Goal: Task Accomplishment & Management: Use online tool/utility

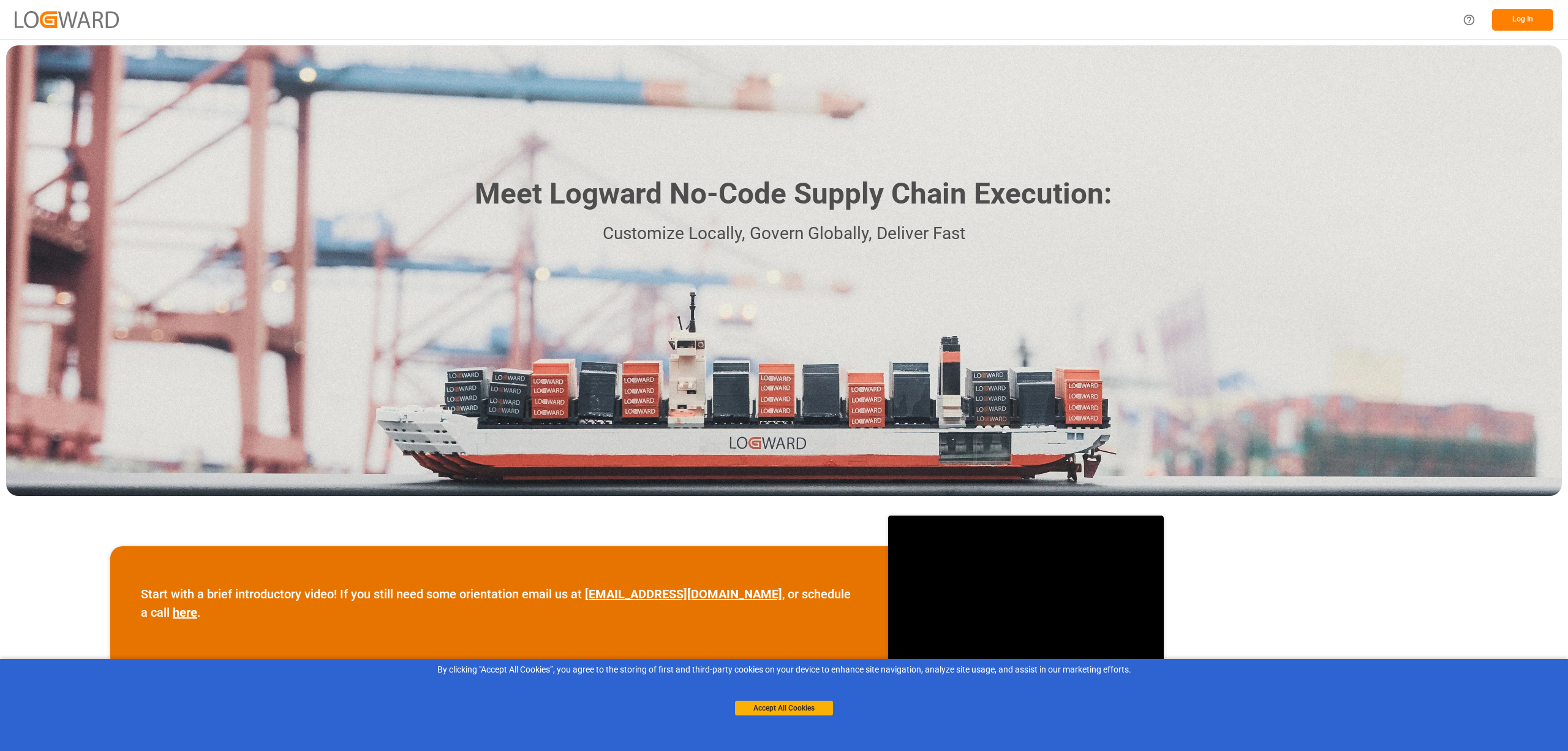
click at [1512, 21] on button "Log In" at bounding box center [1523, 20] width 62 height 22
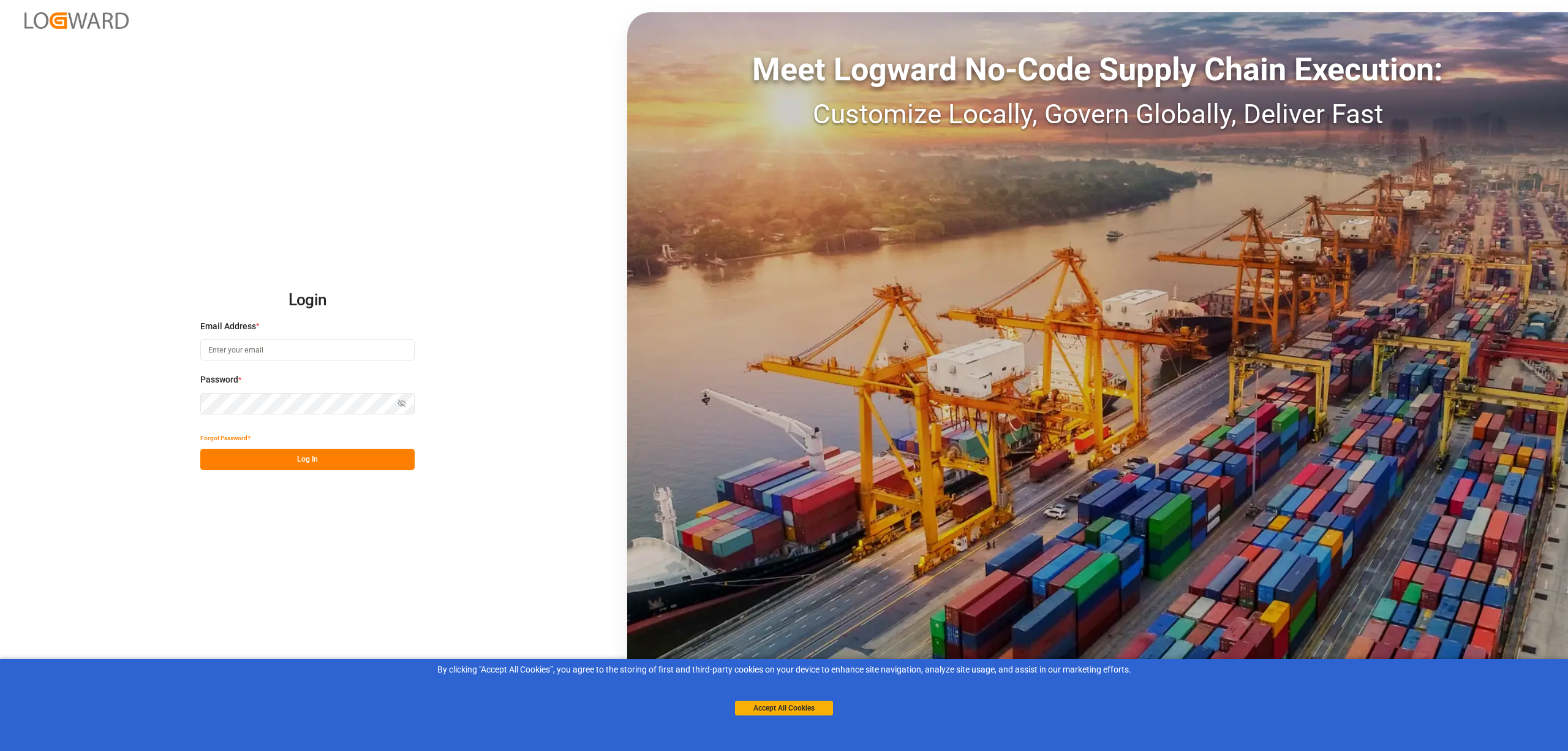
type input "[EMAIL_ADDRESS][PERSON_NAME][DOMAIN_NAME]"
click at [334, 463] on button "Log In" at bounding box center [308, 459] width 214 height 22
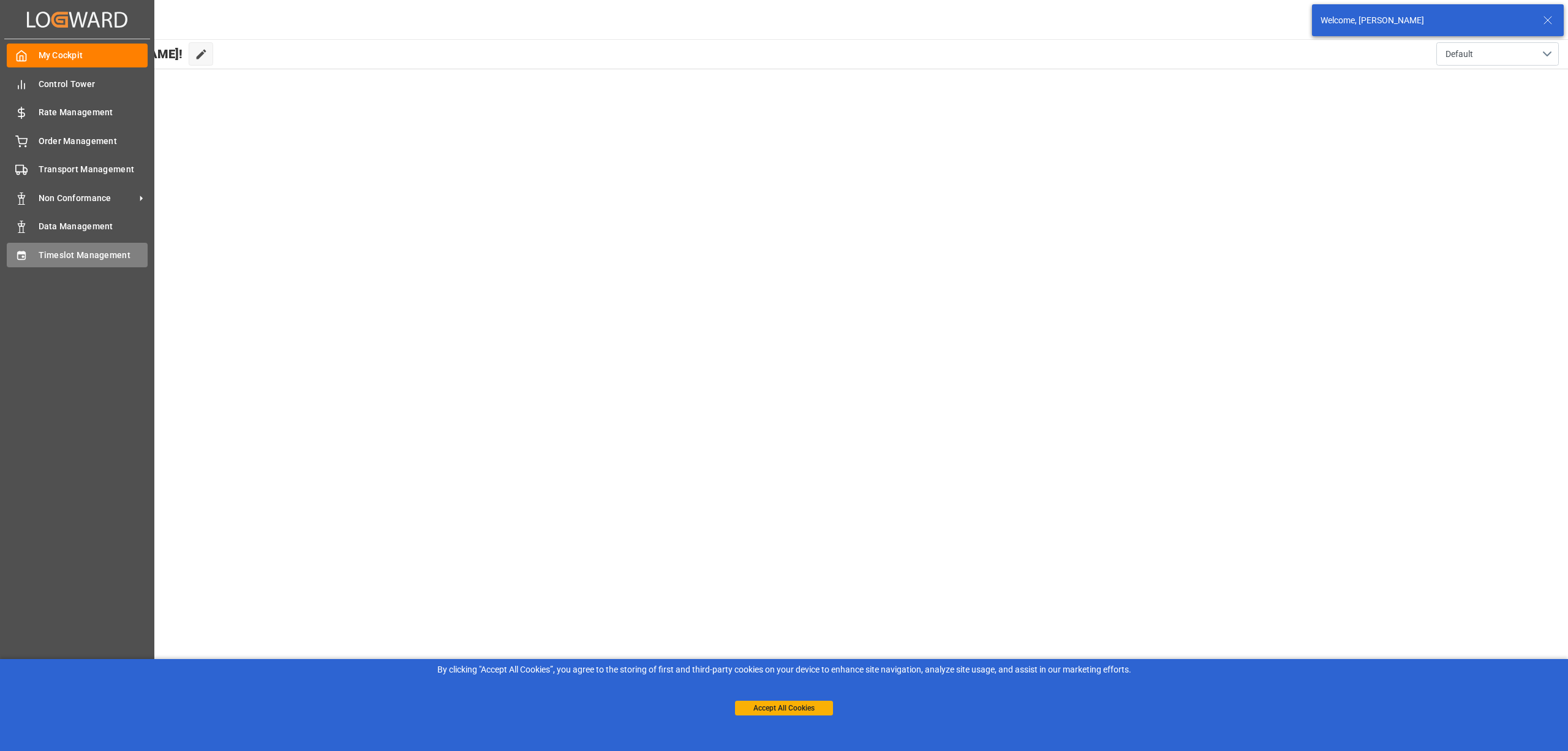
click at [50, 256] on span "Timeslot Management" at bounding box center [94, 256] width 110 height 13
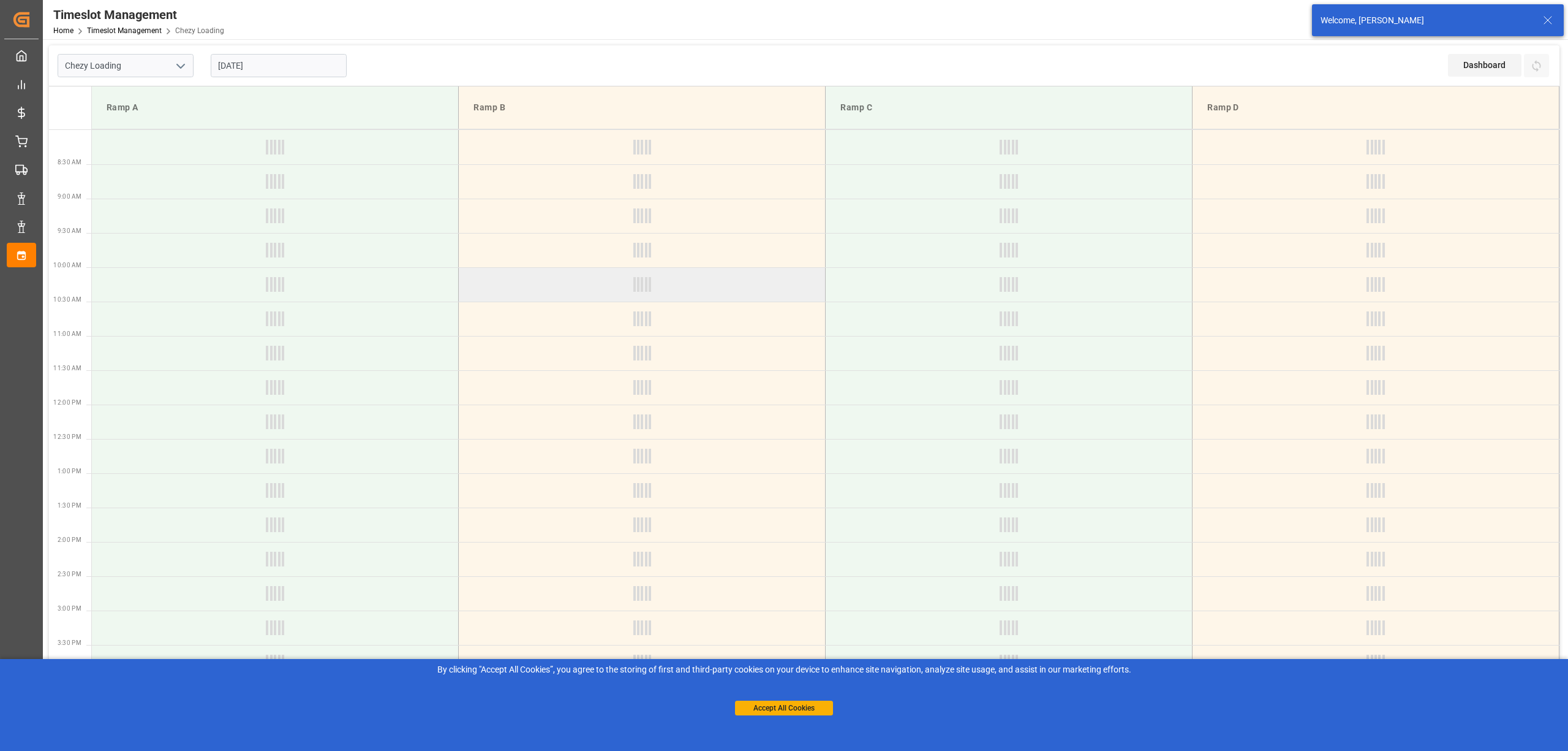
type input "Chezy Loading"
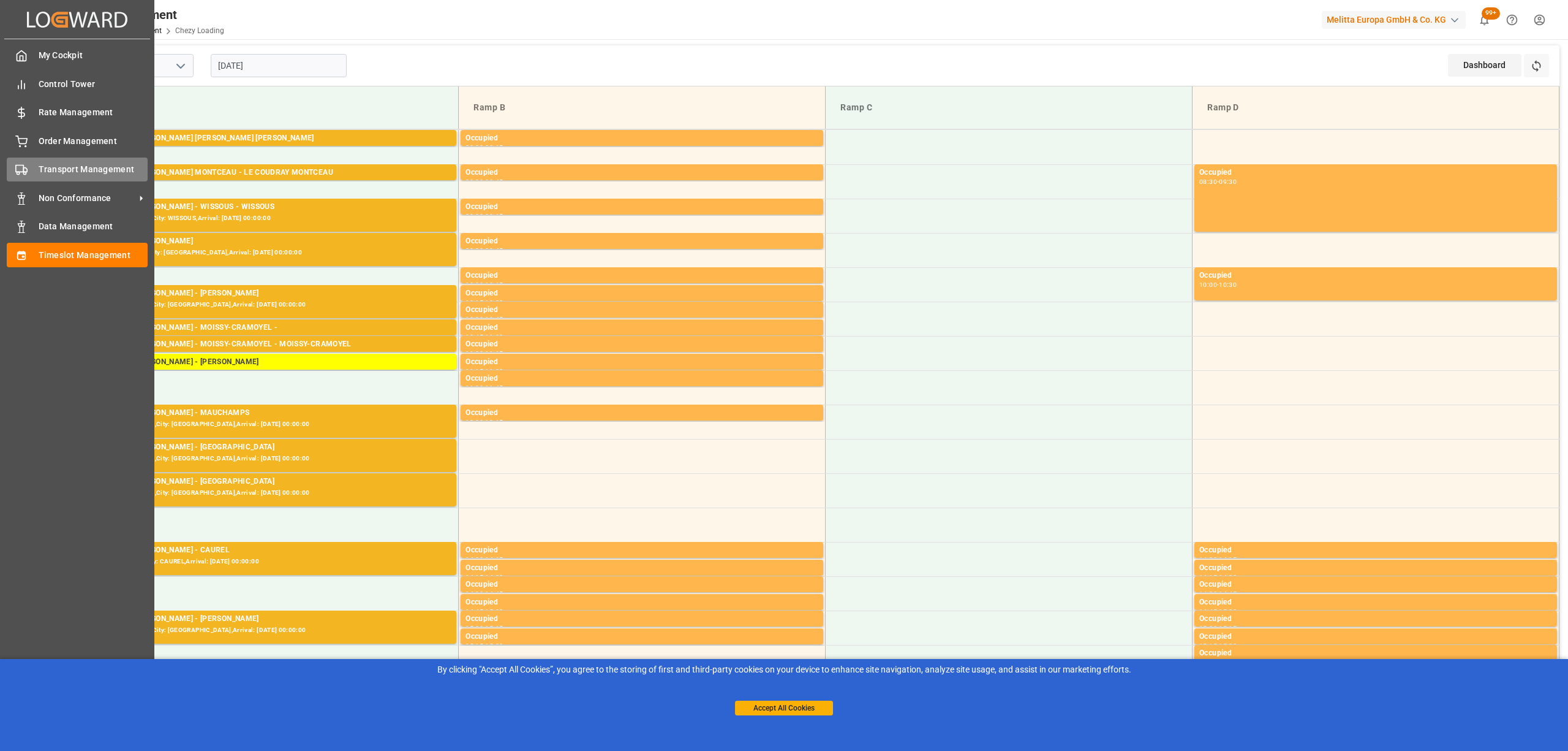
click at [34, 174] on div "Transport Management Transport Management" at bounding box center [77, 169] width 141 height 24
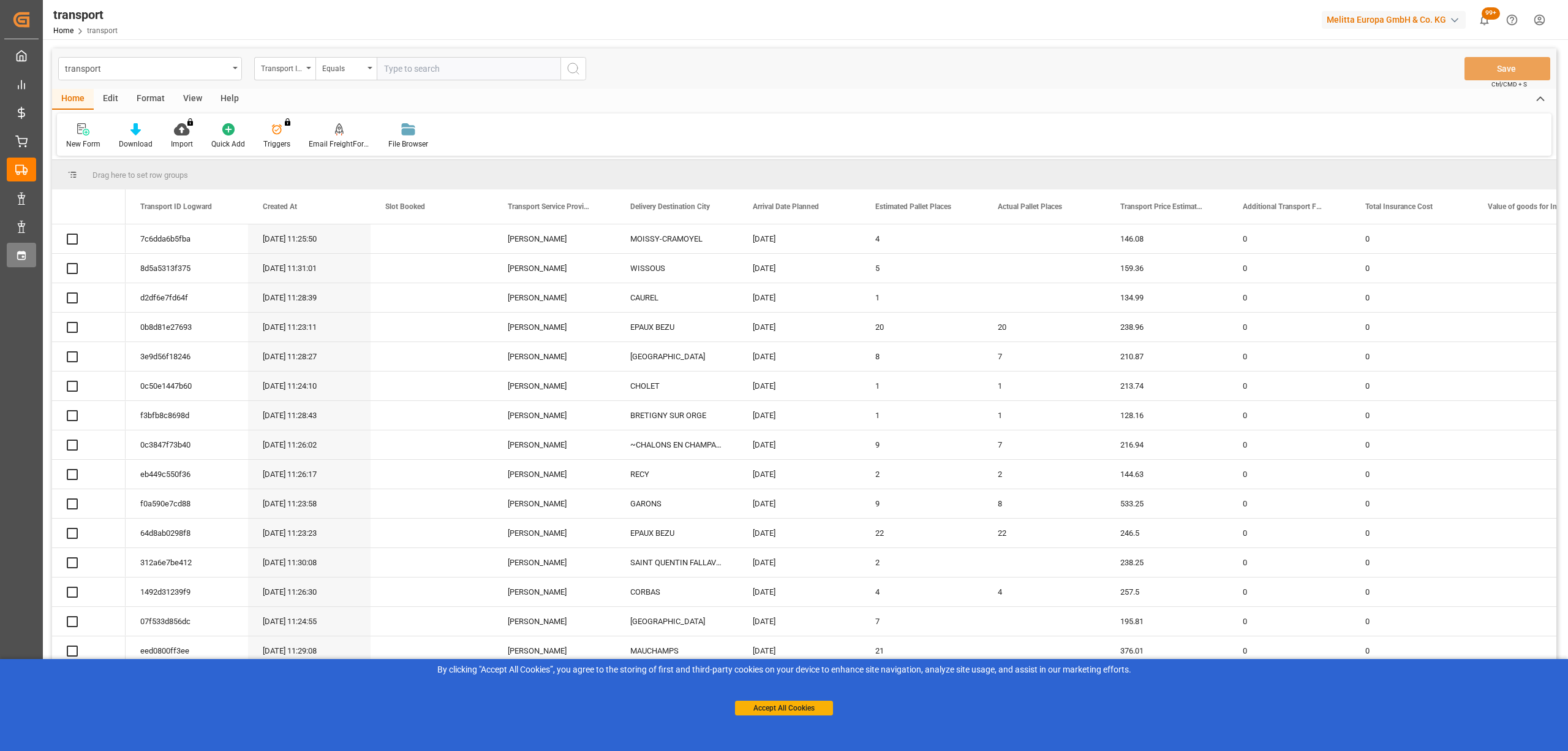
click at [39, 255] on div "Created by potrace 1.15, written by [PERSON_NAME] [DATE]-[DATE] Created by potr…" at bounding box center [21, 371] width 43 height 743
click at [32, 255] on div "Timeslot Management Timeslot Management" at bounding box center [21, 254] width 29 height 24
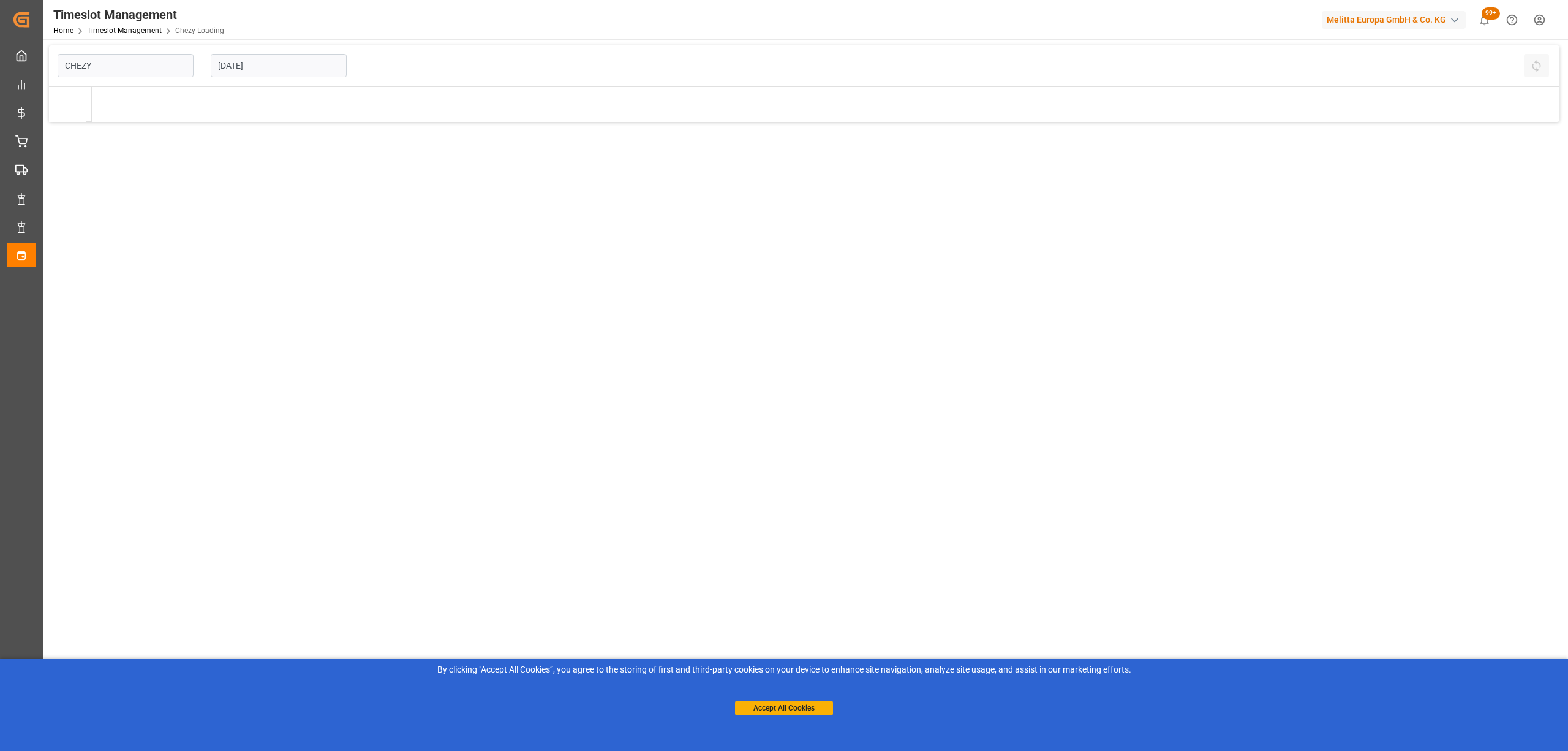
type input "Chezy Loading"
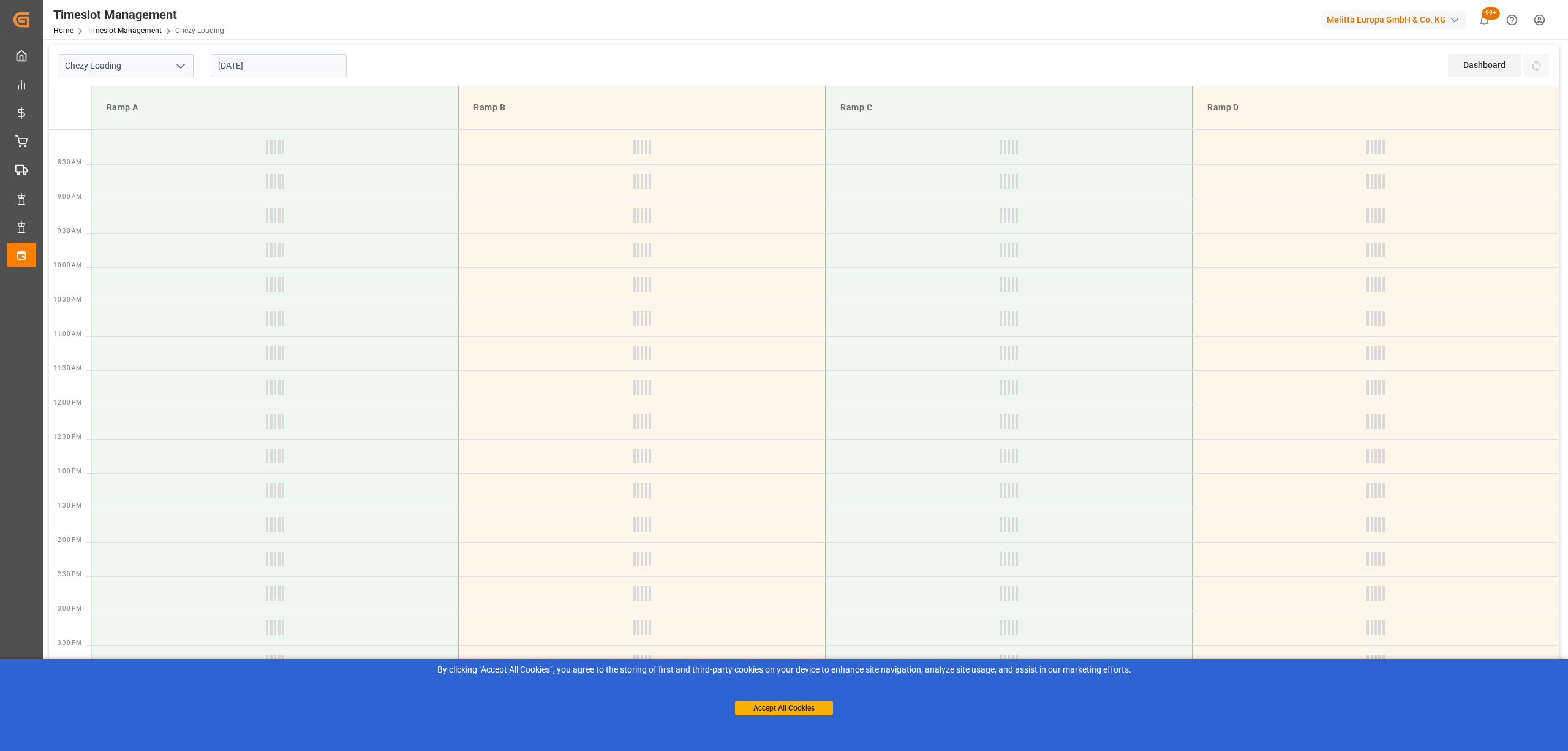
click at [294, 72] on input "[DATE]" at bounding box center [279, 65] width 136 height 24
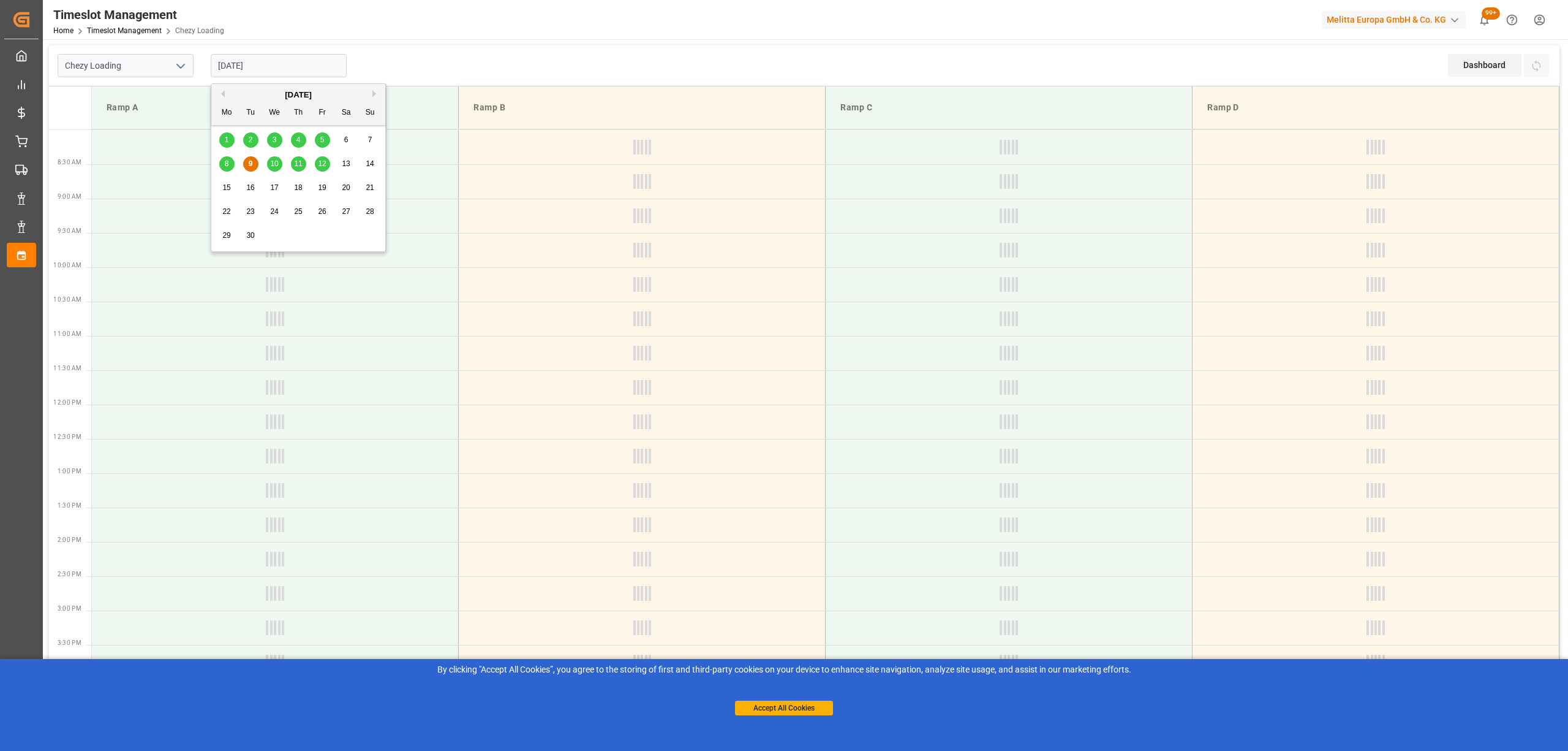
click at [320, 167] on span "12" at bounding box center [322, 163] width 8 height 9
type input "[DATE]"
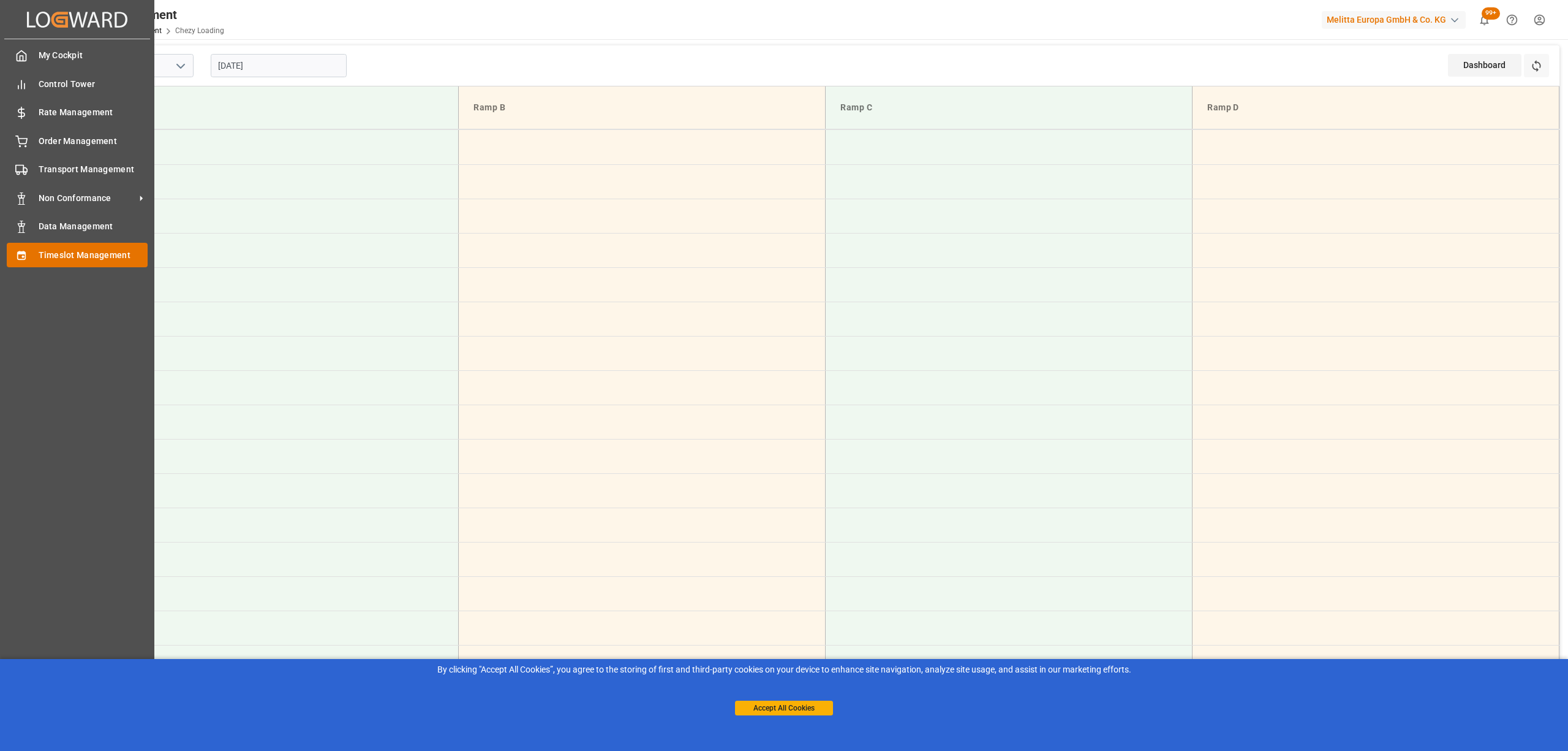
click at [30, 253] on div "Timeslot Management Timeslot Management" at bounding box center [77, 254] width 141 height 24
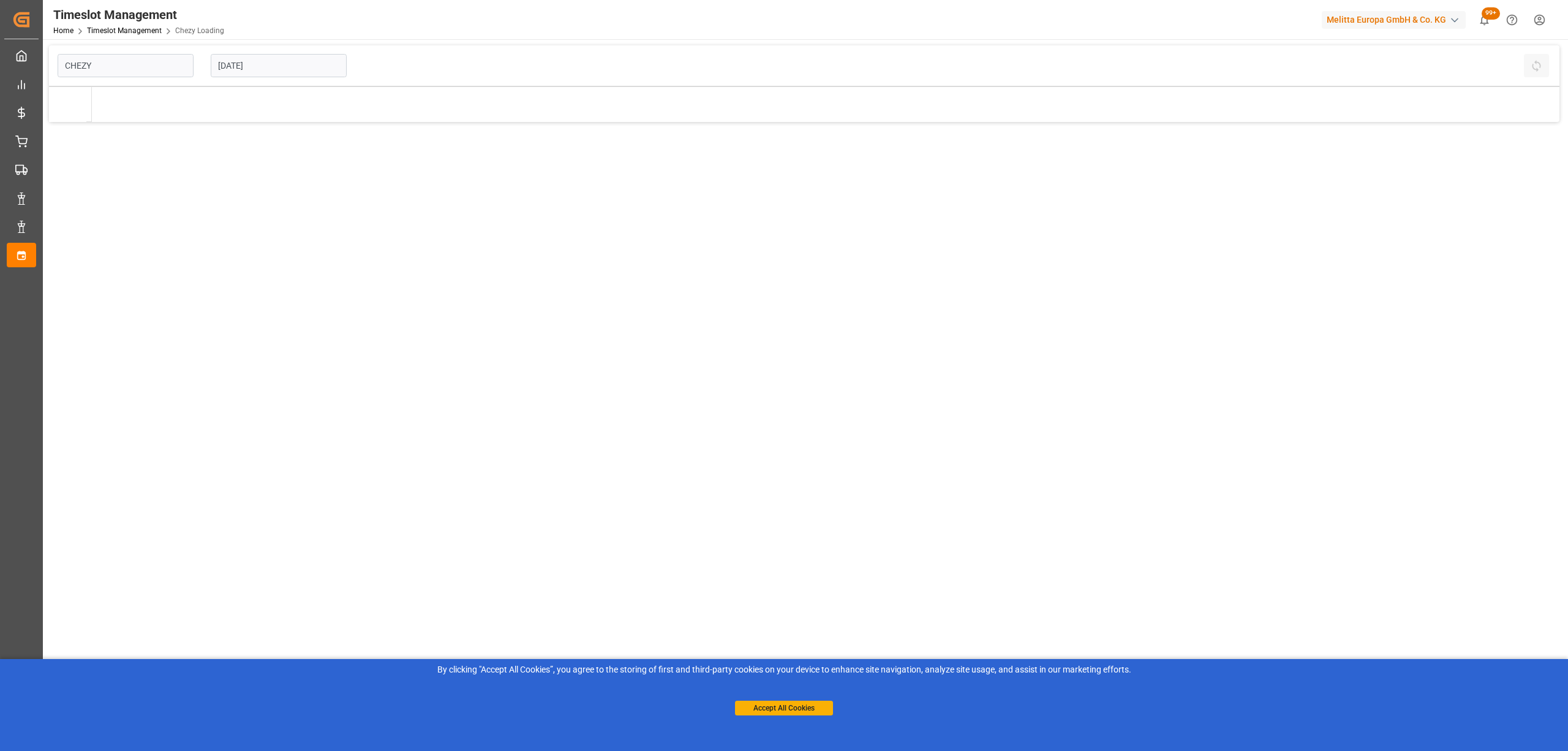
type input "Chezy Loading"
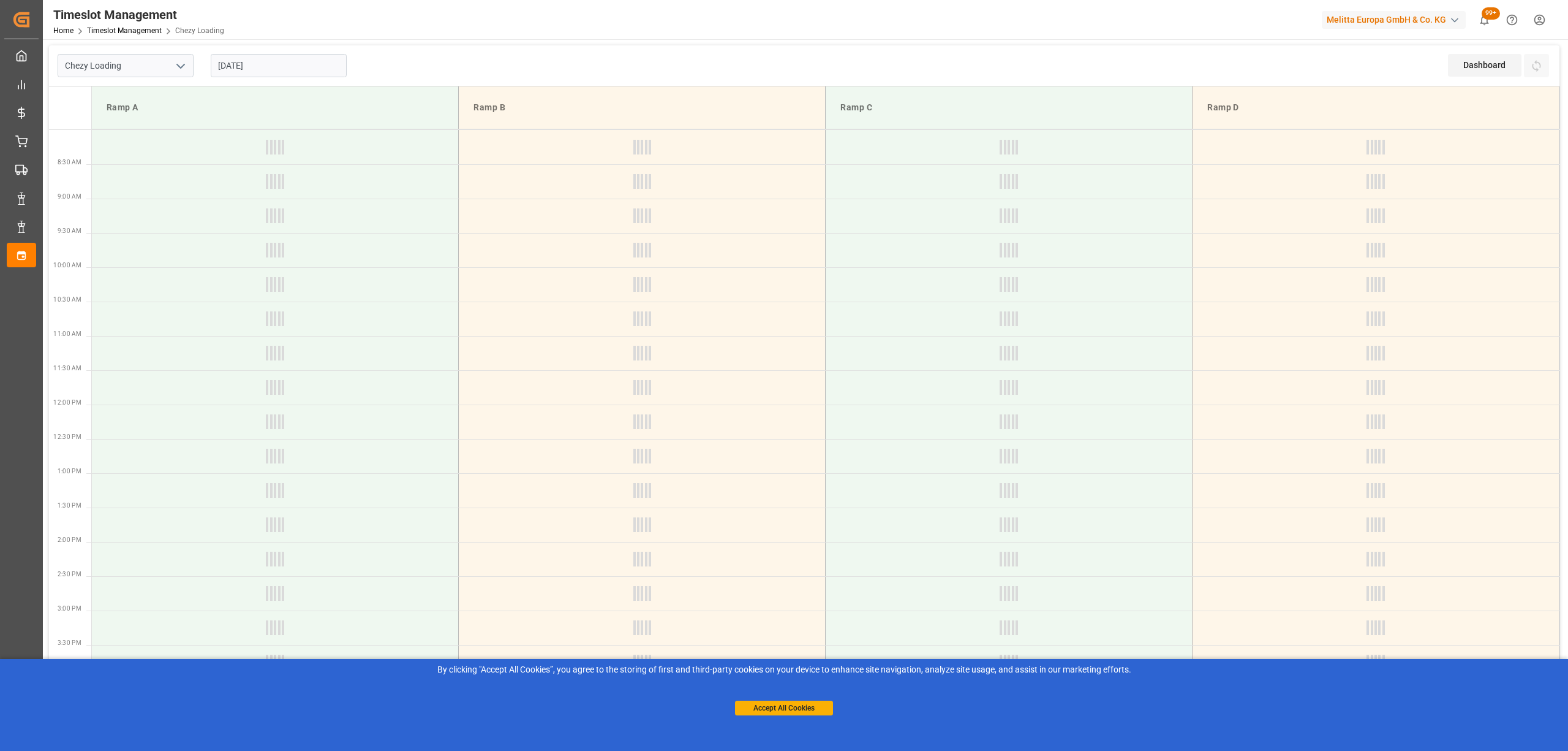
click at [275, 60] on input "[DATE]" at bounding box center [279, 65] width 136 height 24
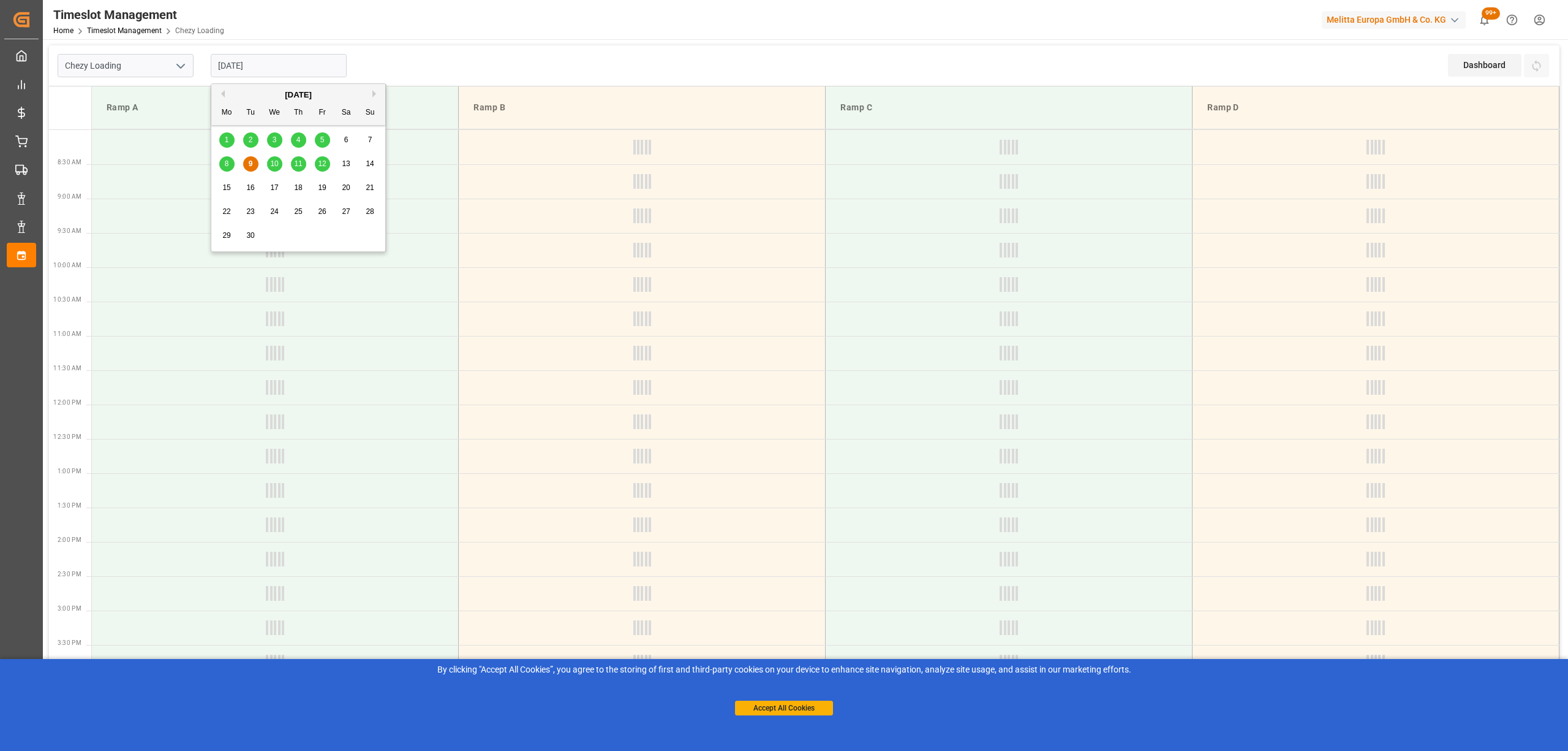
click at [316, 161] on div "12" at bounding box center [323, 165] width 15 height 15
type input "[DATE]"
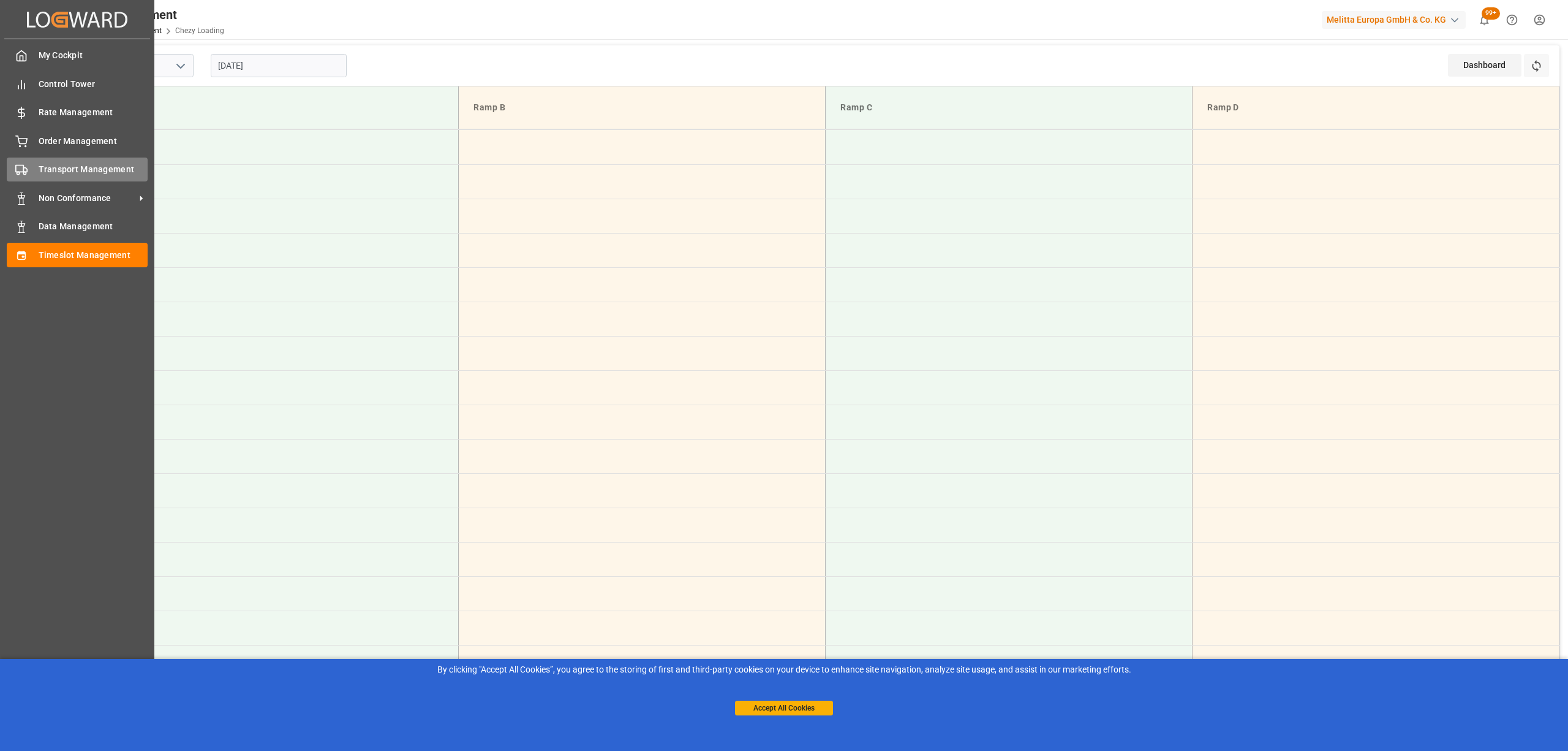
click at [24, 168] on polygon at bounding box center [26, 170] width 4 height 5
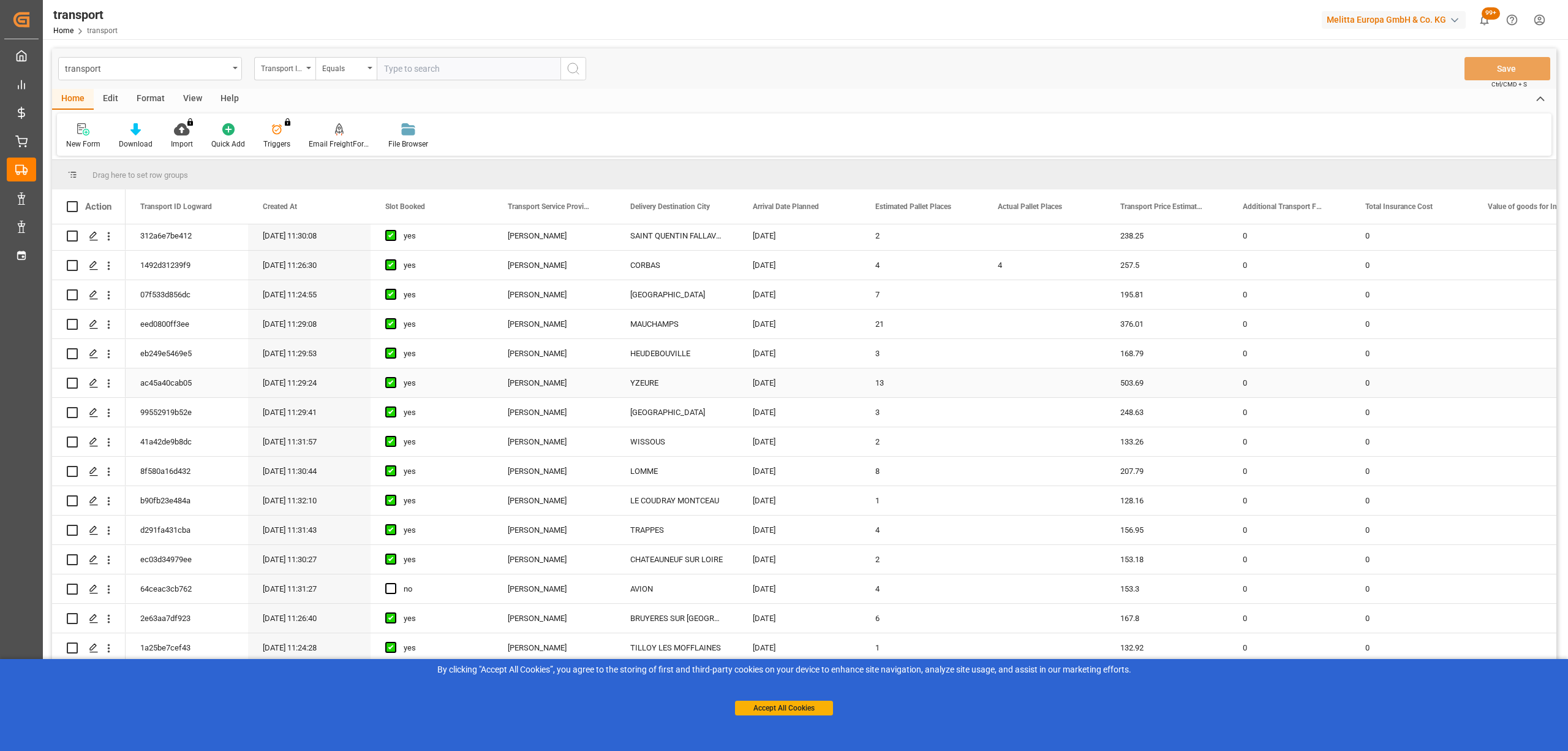
scroll to position [653, 0]
click at [88, 258] on div "Press SPACE to select this row." at bounding box center [93, 262] width 18 height 23
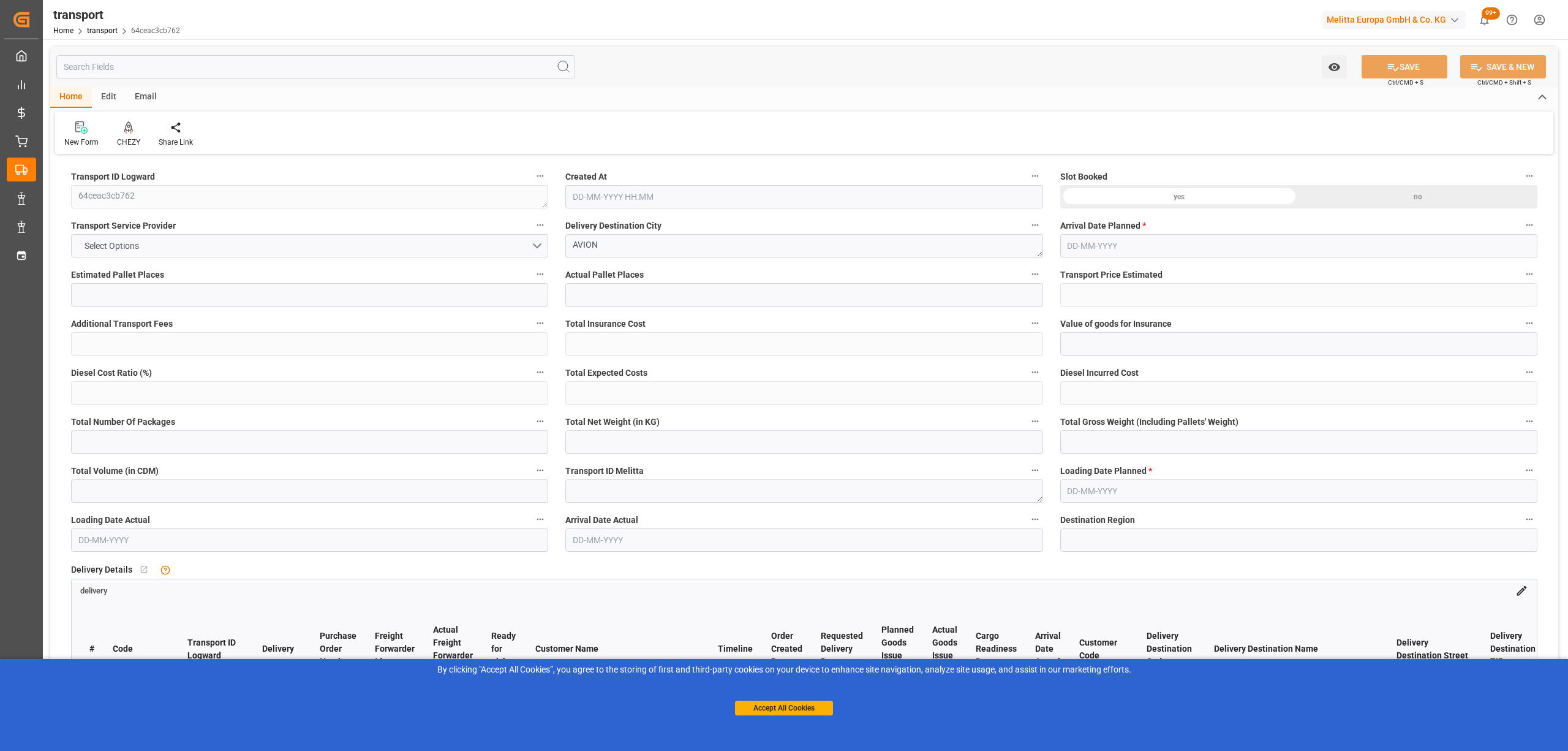
type input "4"
type input "153.3"
type input "0"
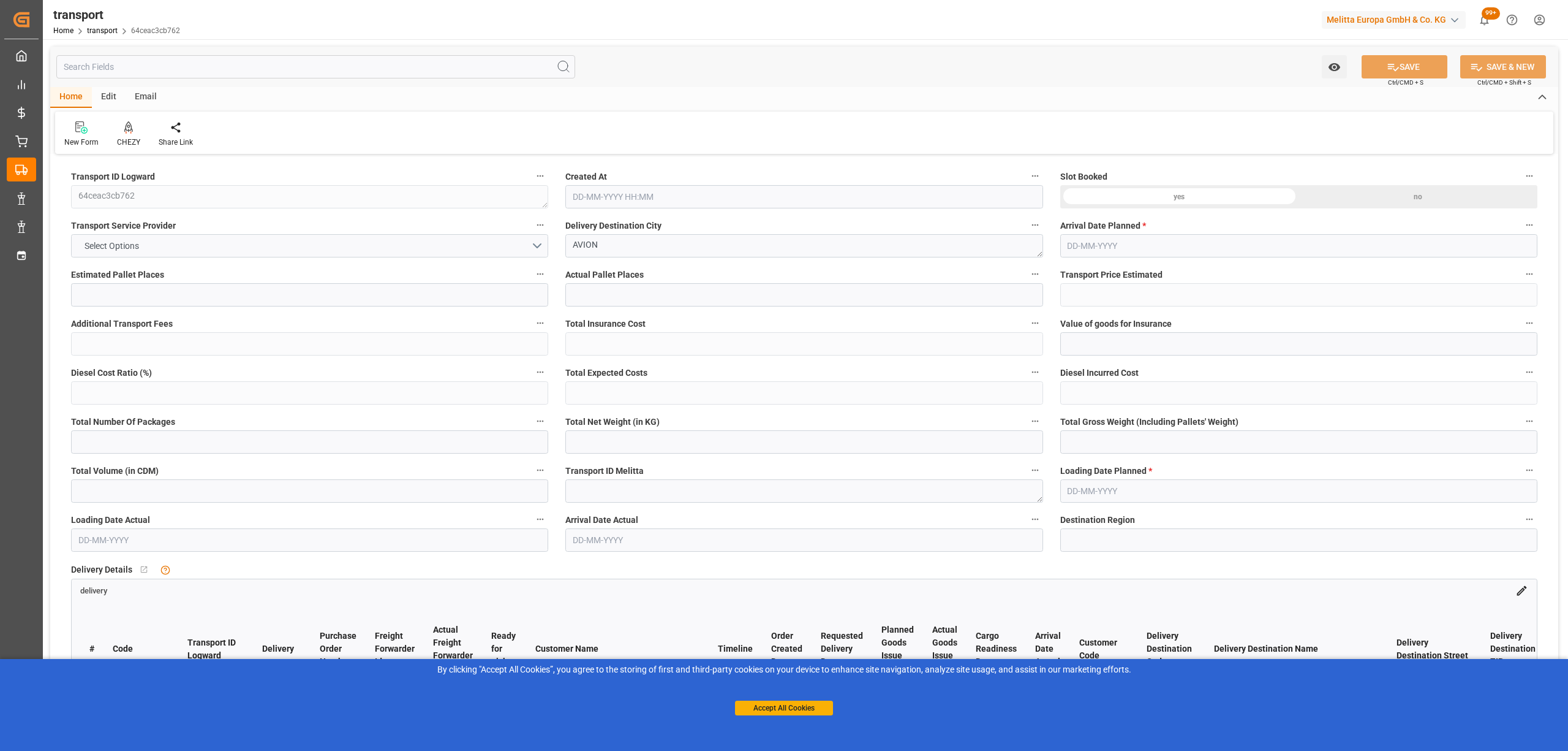
type input "148.1185"
type input "-5.1815"
type input "0"
type input "1648.8"
type input "1936"
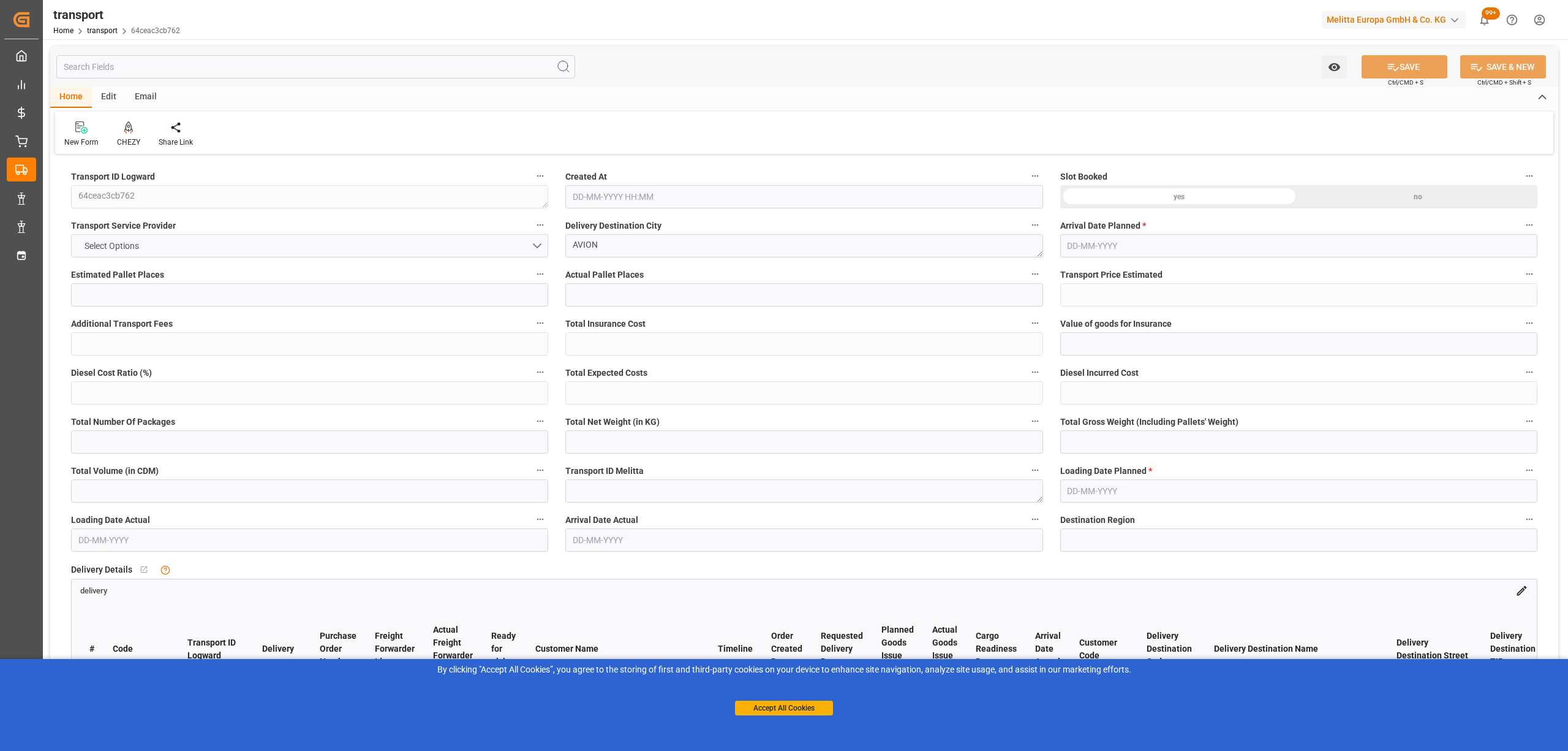
type input "4176"
type input "62"
type input "4"
type input "0"
type input "4"
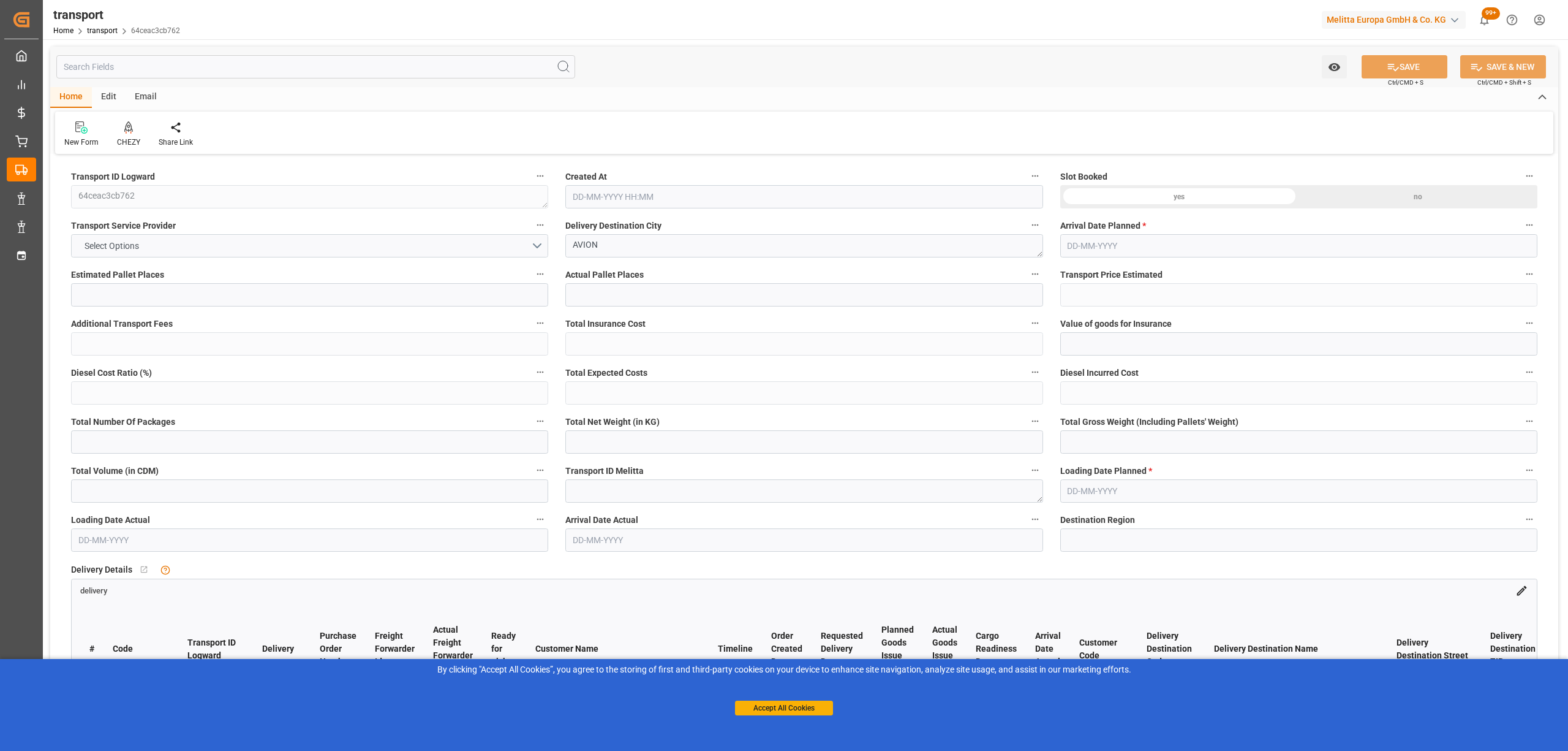
type input "101"
type input "1750.08"
type input "0"
type input "4710.8598"
type input "0"
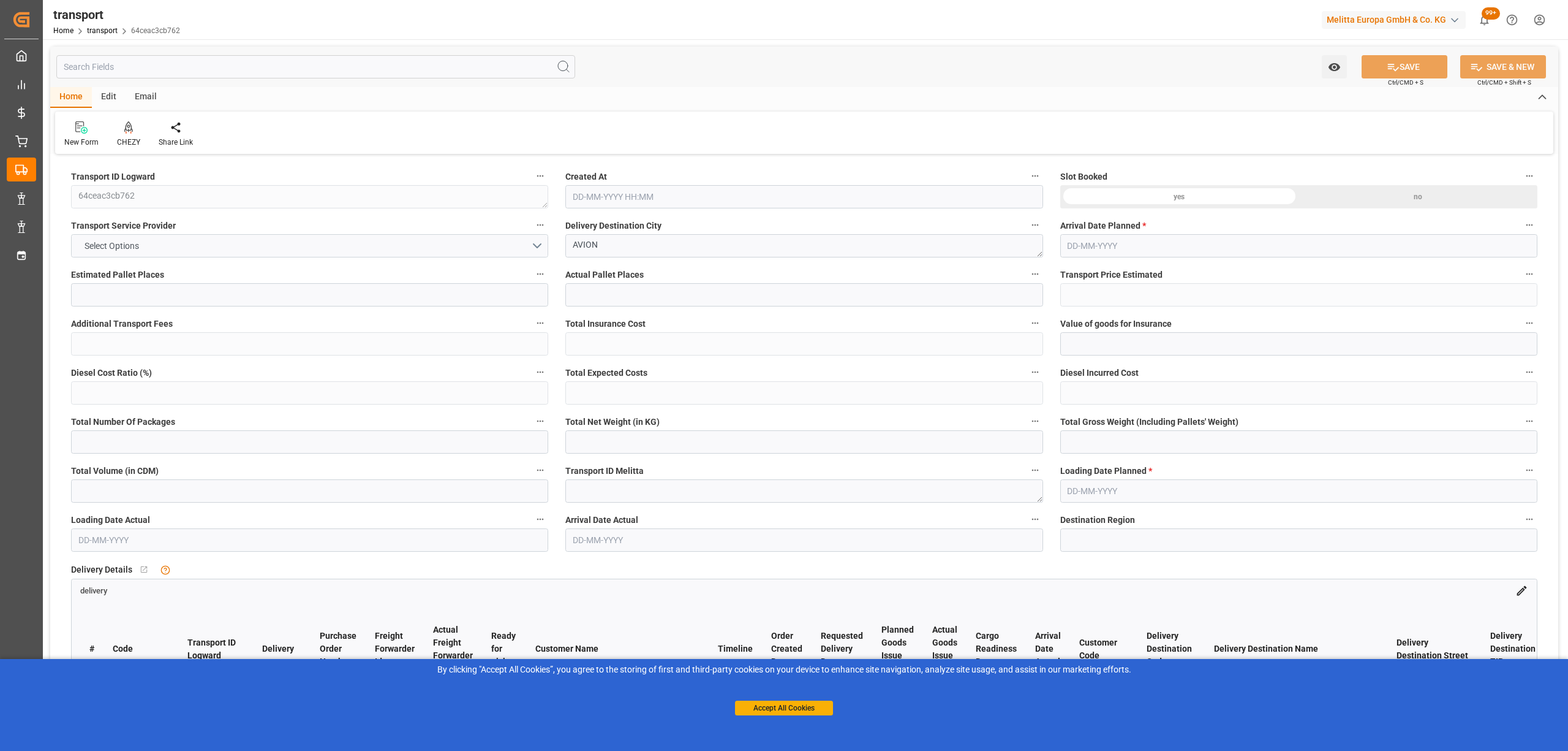
type input "0"
type input "21"
type input "35"
type input "[DATE] 11:31"
type input "[DATE]"
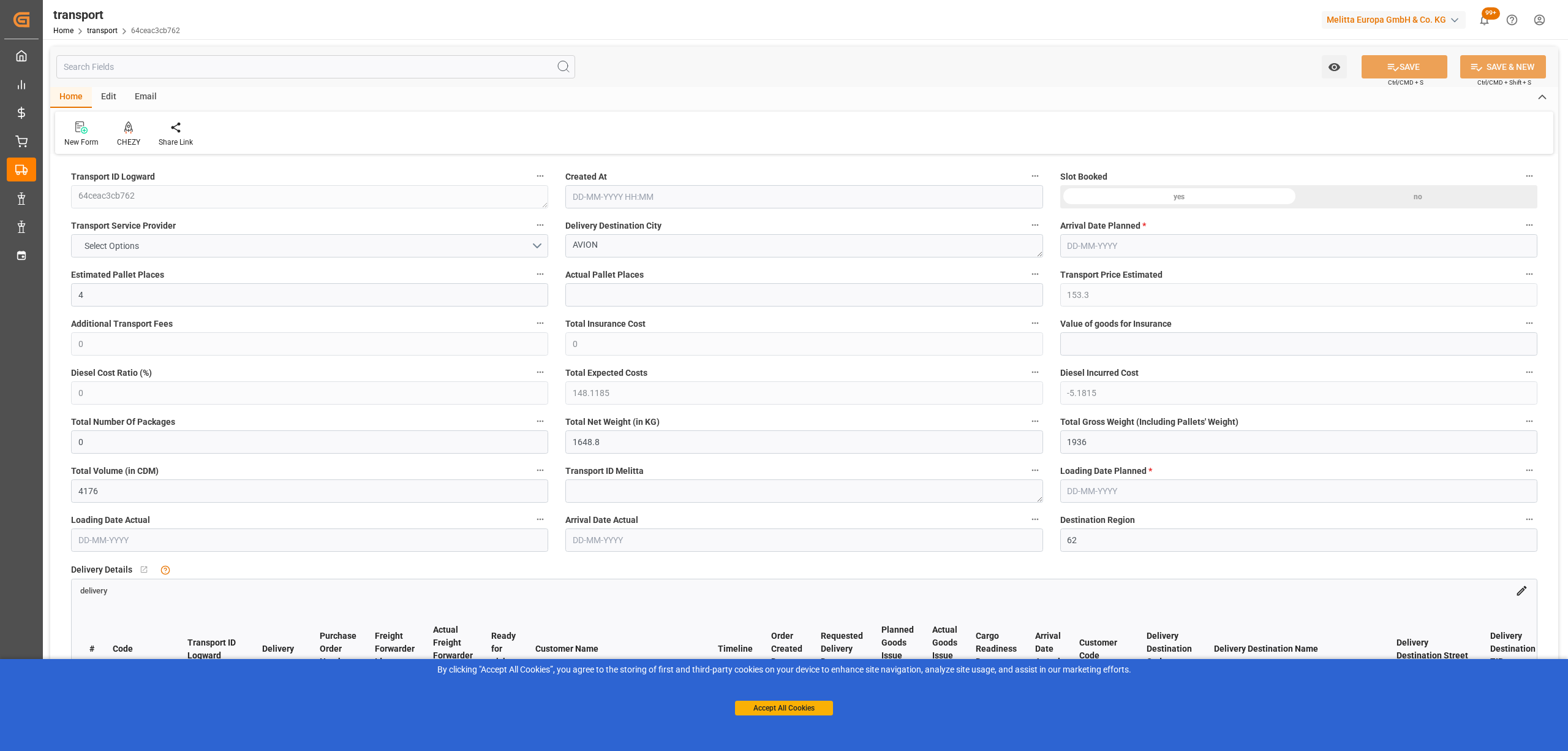
type input "[DATE]"
click at [792, 705] on button "Accept All Cookies" at bounding box center [784, 708] width 98 height 15
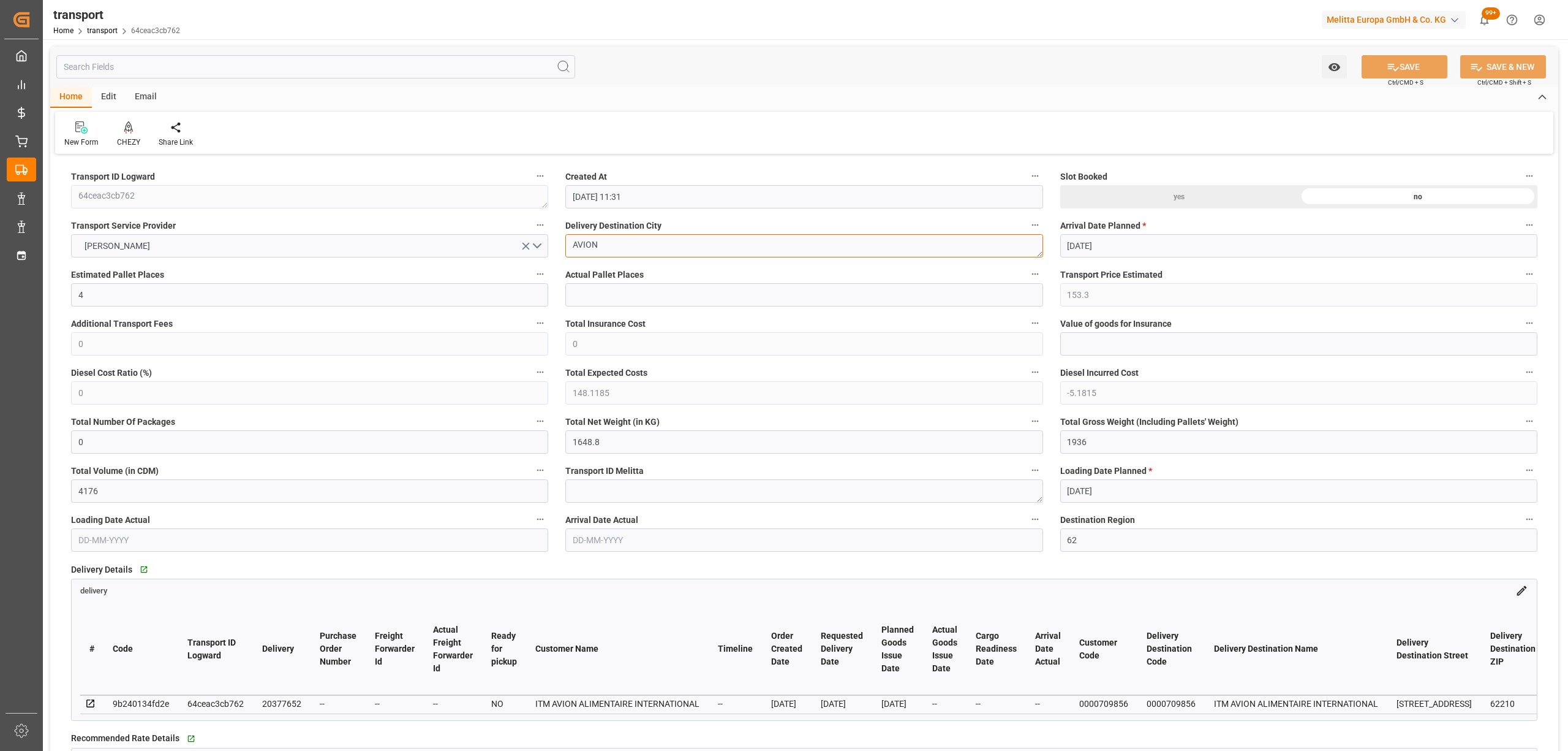
drag, startPoint x: 640, startPoint y: 246, endPoint x: 555, endPoint y: 237, distance: 85.5
click at [136, 130] on div at bounding box center [129, 127] width 24 height 13
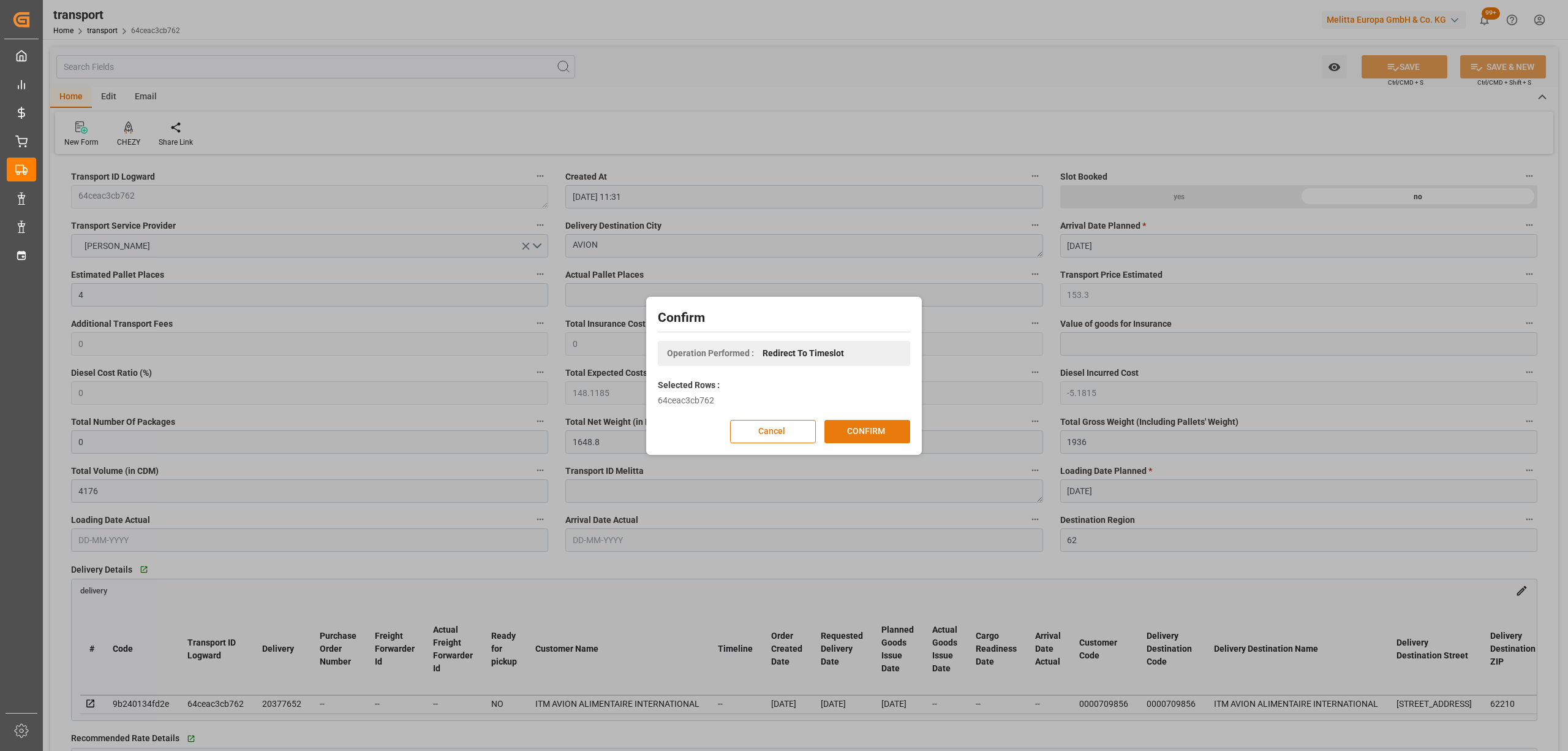
click at [858, 430] on button "CONFIRM" at bounding box center [867, 431] width 86 height 24
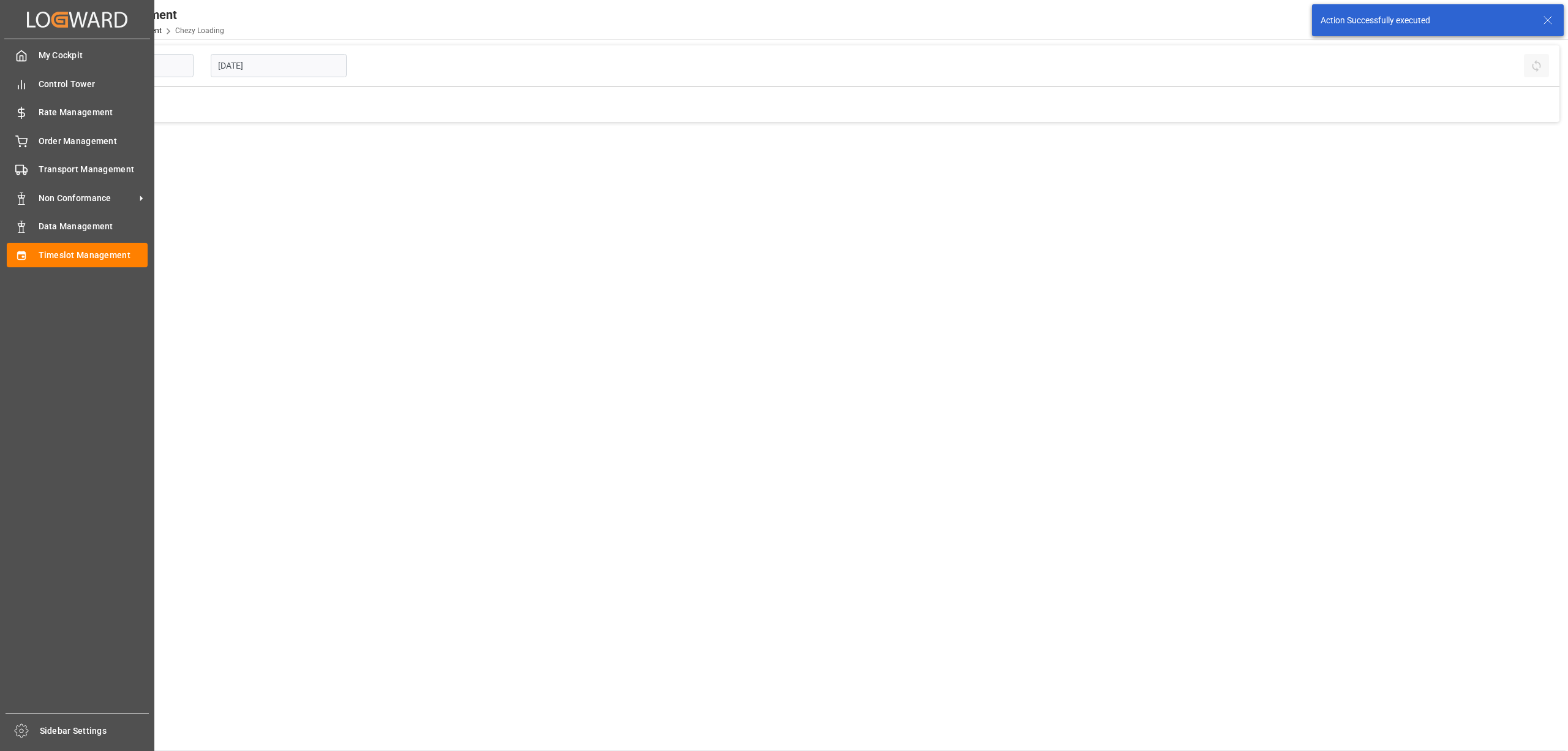
type input "Chezy Loading"
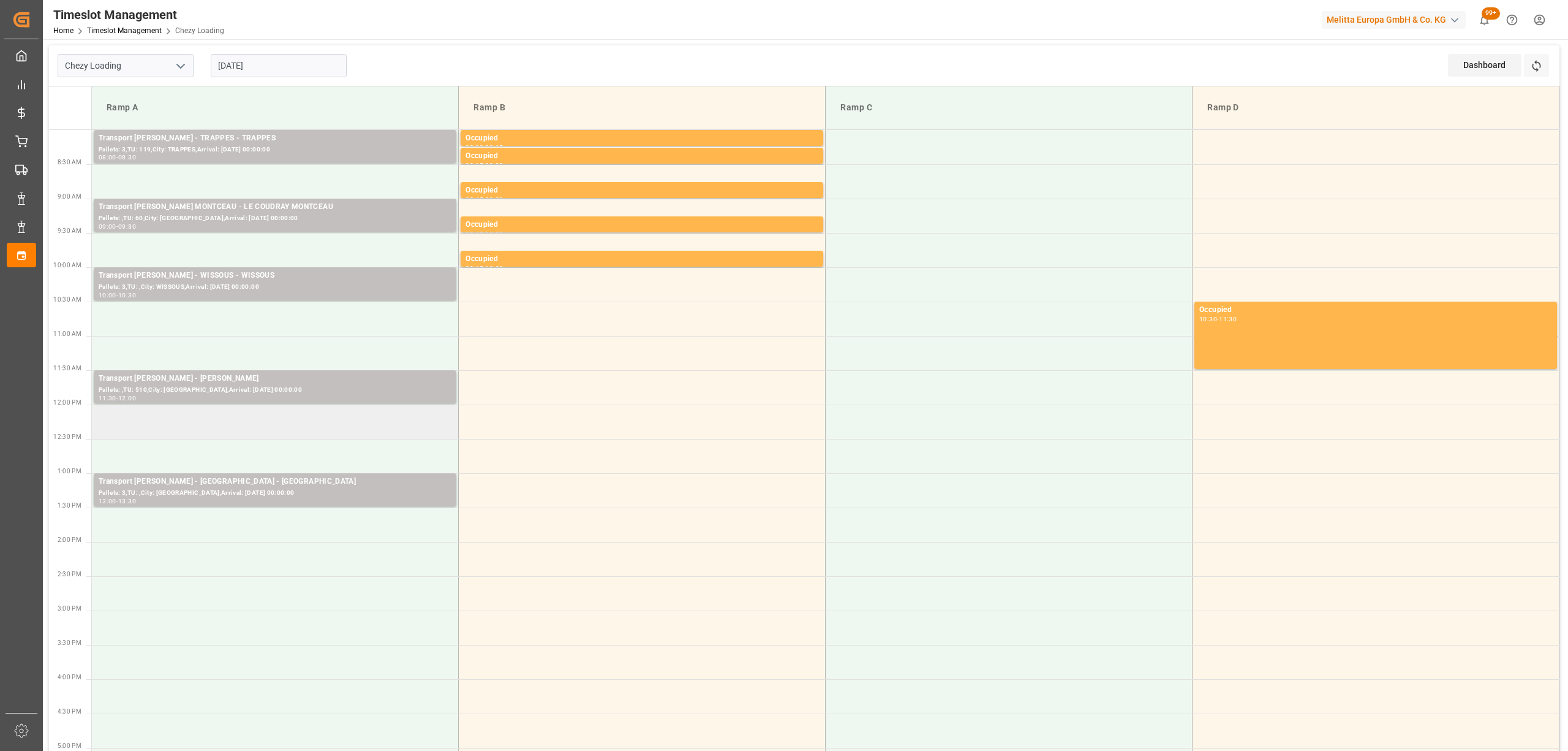
click at [254, 421] on td at bounding box center [276, 421] width 367 height 34
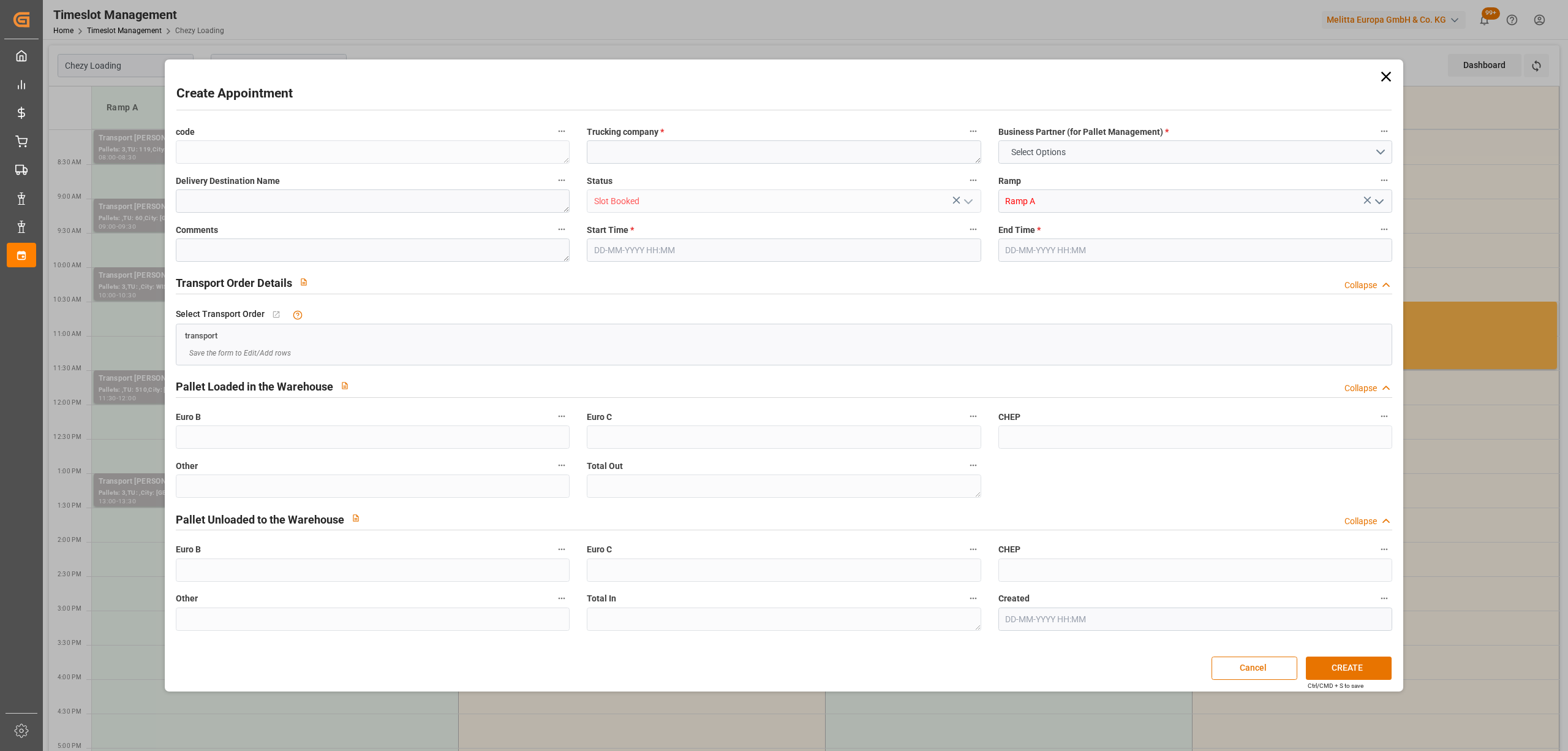
type input "0"
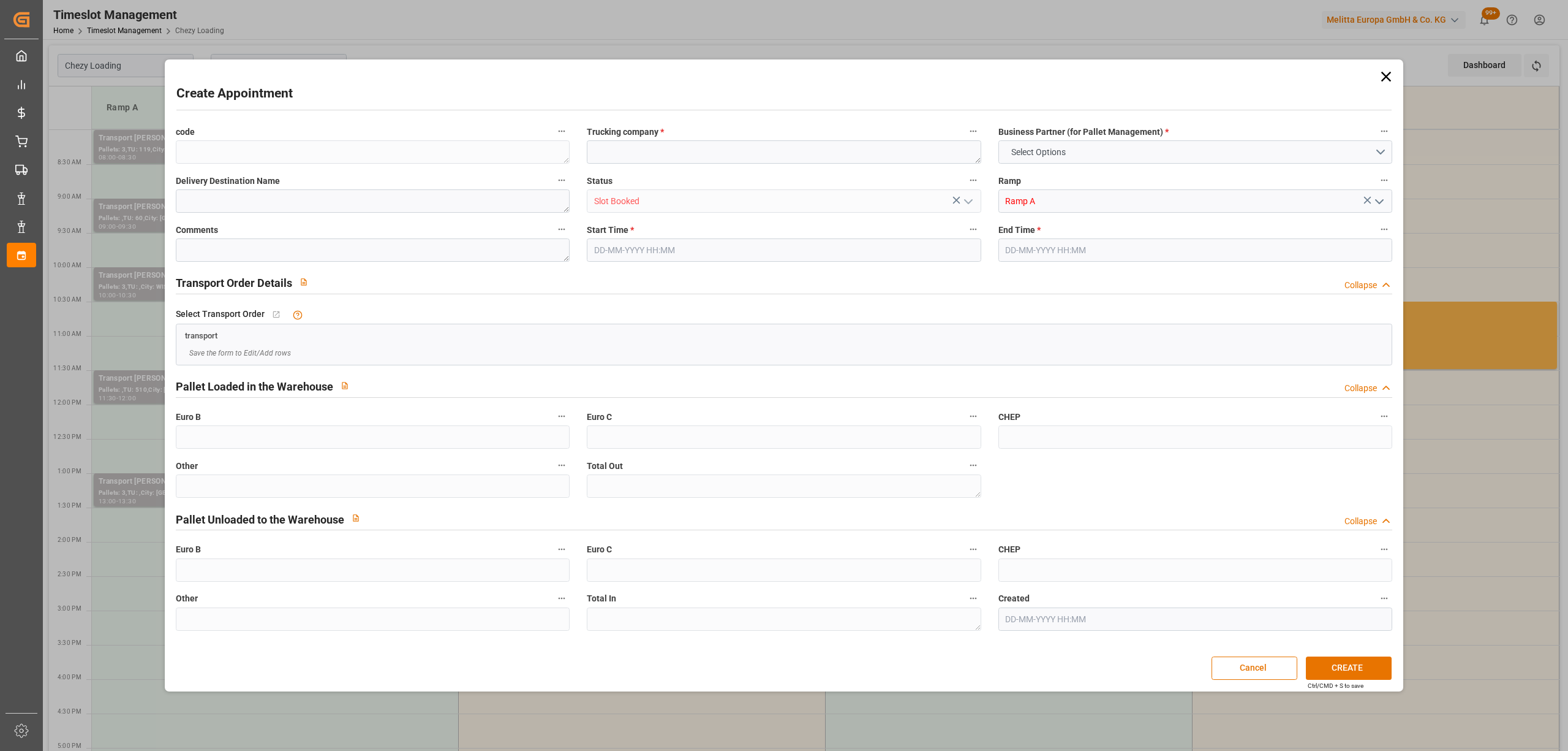
type input "0"
type input "12-09-2025 12:00"
type input "12-09-2025 12:30"
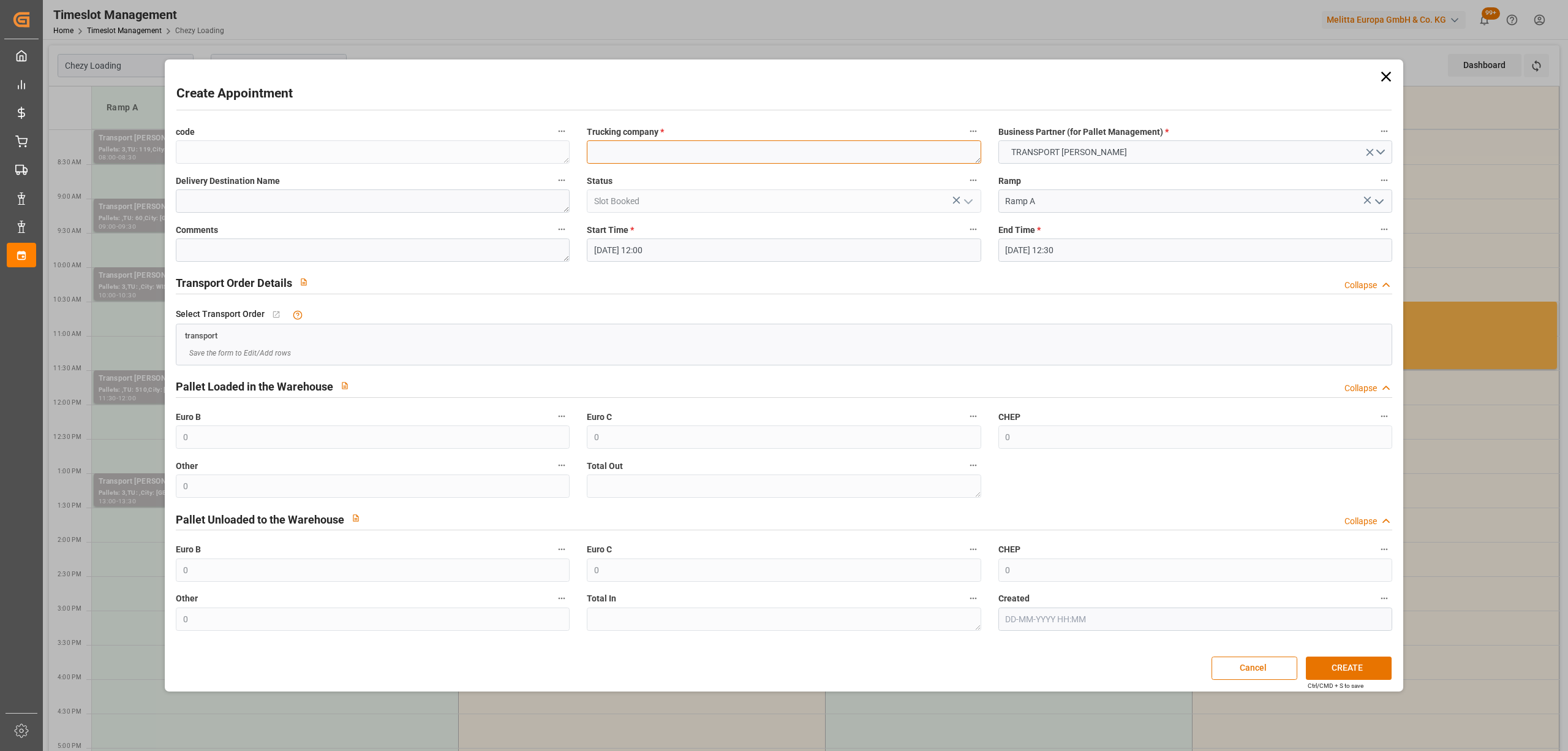
paste textarea "AVION"
type textarea "AVION"
click at [1351, 671] on button "CREATE" at bounding box center [1348, 668] width 86 height 24
